Goal: Information Seeking & Learning: Find specific page/section

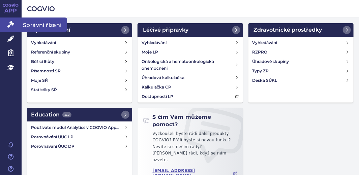
click at [13, 23] on icon at bounding box center [10, 24] width 7 height 7
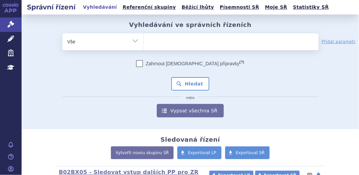
click at [150, 45] on ul at bounding box center [231, 40] width 175 height 14
click at [144, 45] on select at bounding box center [143, 41] width 0 height 17
type input "fa"
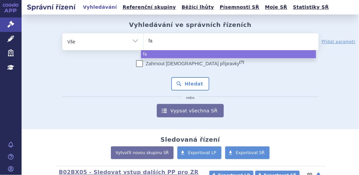
type input "fah"
type input "faha"
type input "fahal"
type input "fahalt"
type input "fahalta"
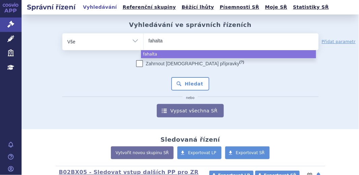
click at [162, 41] on input "fahalta" at bounding box center [163, 41] width 28 height 8
select select "fahalta"
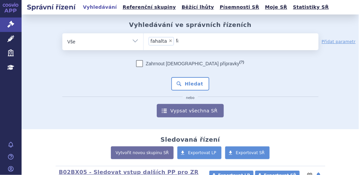
type input "fahalt"
select select
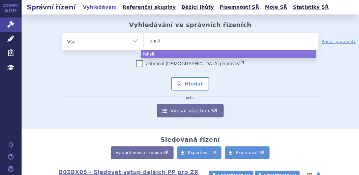
type input "fahal"
type input "faha"
type input "fa"
type input "f"
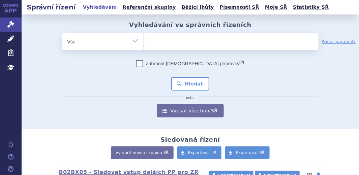
type input "fa"
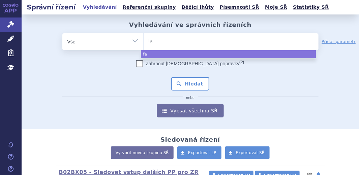
type input "fab"
type input "fabha"
type input "fabhal"
type input "fabhalt"
type input "fabhalta"
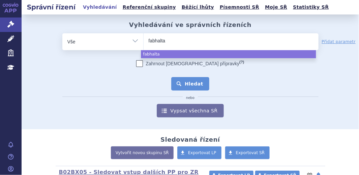
select select "fabhalta"
click at [183, 85] on button "Hledat" at bounding box center [190, 83] width 38 height 13
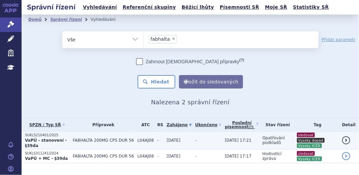
click at [51, 140] on strong "VaPÚ - stanovení - §39da" at bounding box center [46, 143] width 42 height 10
